Goal: Task Accomplishment & Management: Use online tool/utility

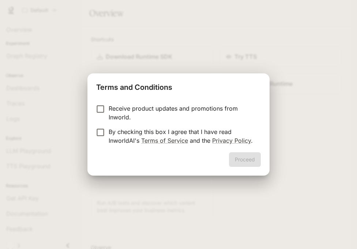
click at [175, 132] on p "By checking this box I agree that I have read InworldAI's Terms of Service and …" at bounding box center [182, 137] width 146 height 18
click at [240, 160] on button "Proceed" at bounding box center [245, 159] width 32 height 15
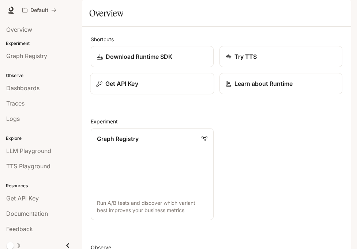
click at [148, 88] on div "Get API Key" at bounding box center [152, 83] width 112 height 9
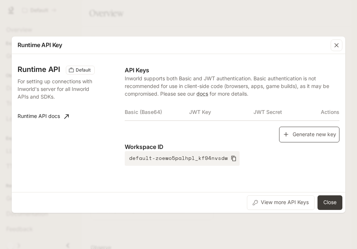
click at [293, 134] on button "Generate new key" at bounding box center [309, 135] width 60 height 16
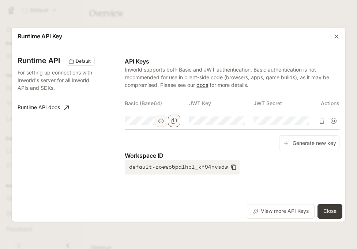
click at [173, 121] on icon "Copy Basic (Base64)" at bounding box center [174, 121] width 6 height 6
click at [330, 213] on button "Close" at bounding box center [329, 211] width 25 height 15
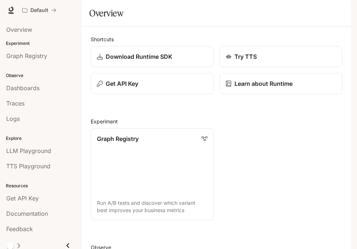
click at [342, 15] on div "button" at bounding box center [341, 10] width 10 height 10
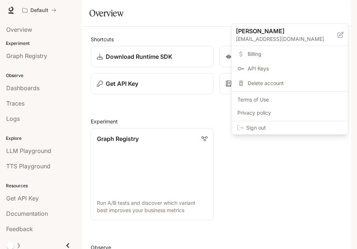
click at [305, 132] on div "Sign out" at bounding box center [289, 127] width 116 height 13
